Goal: Task Accomplishment & Management: Manage account settings

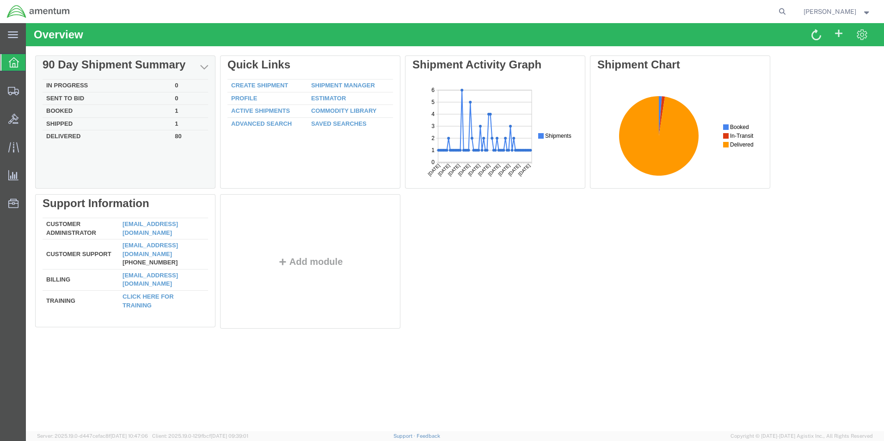
click at [60, 111] on td "Booked" at bounding box center [107, 111] width 129 height 13
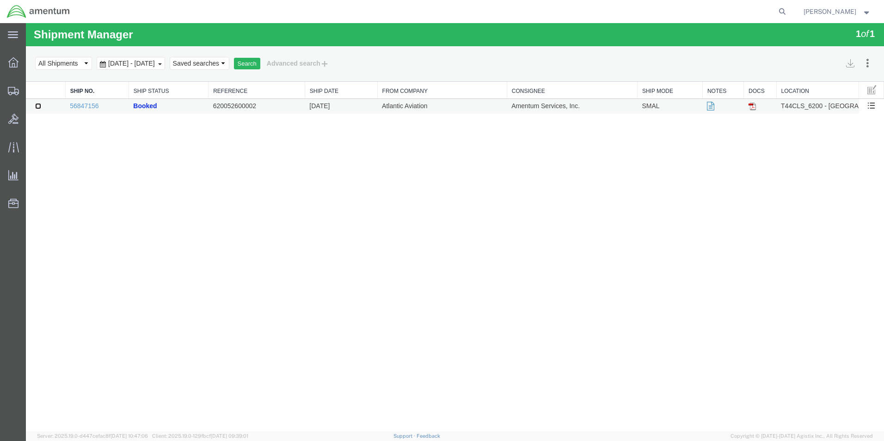
click at [38, 106] on input "checkbox" at bounding box center [38, 106] width 6 height 6
checkbox input "true"
click at [817, 78] on link "Cancel" at bounding box center [841, 78] width 80 height 14
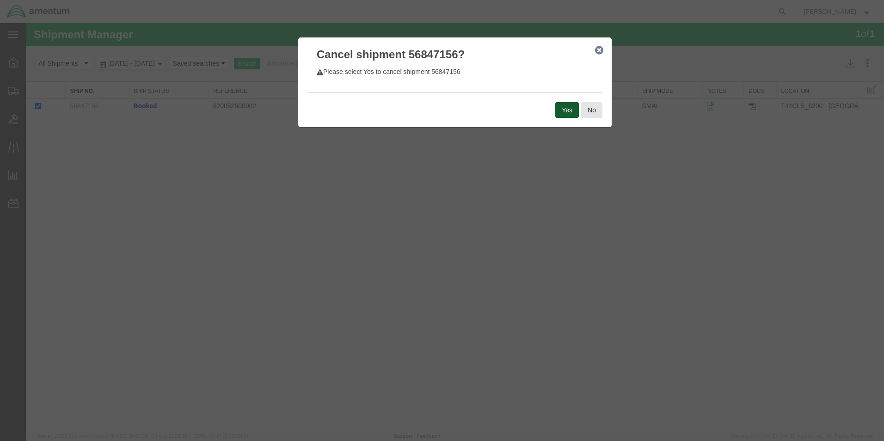
click at [570, 111] on button "Yes" at bounding box center [567, 110] width 24 height 16
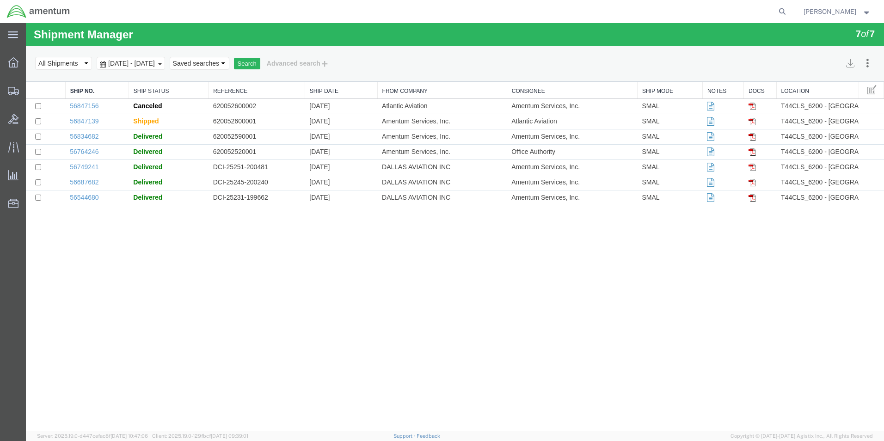
click at [839, 11] on span "[PERSON_NAME]" at bounding box center [830, 11] width 53 height 10
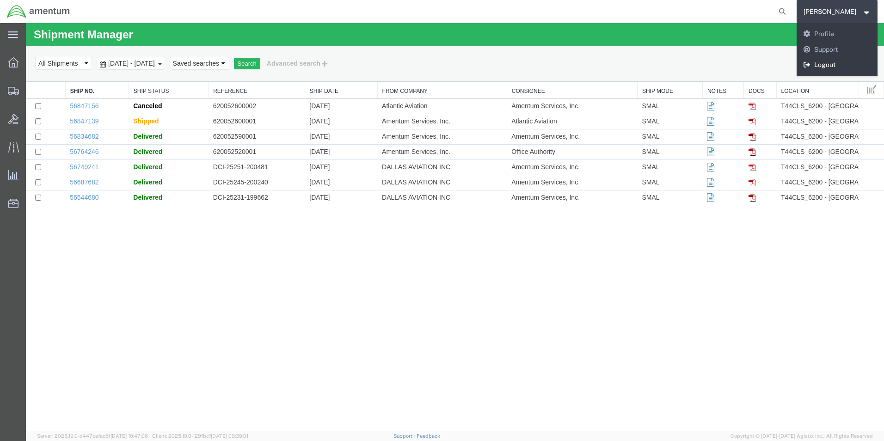
click at [833, 64] on link "Logout" at bounding box center [837, 65] width 81 height 16
